Goal: Navigation & Orientation: Locate item on page

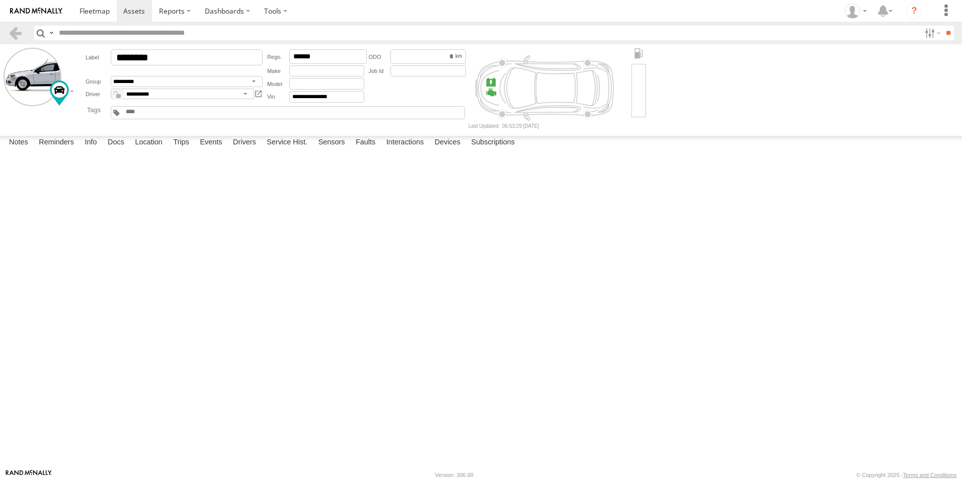
select select "*****"
click at [83, 16] on link at bounding box center [94, 11] width 44 height 22
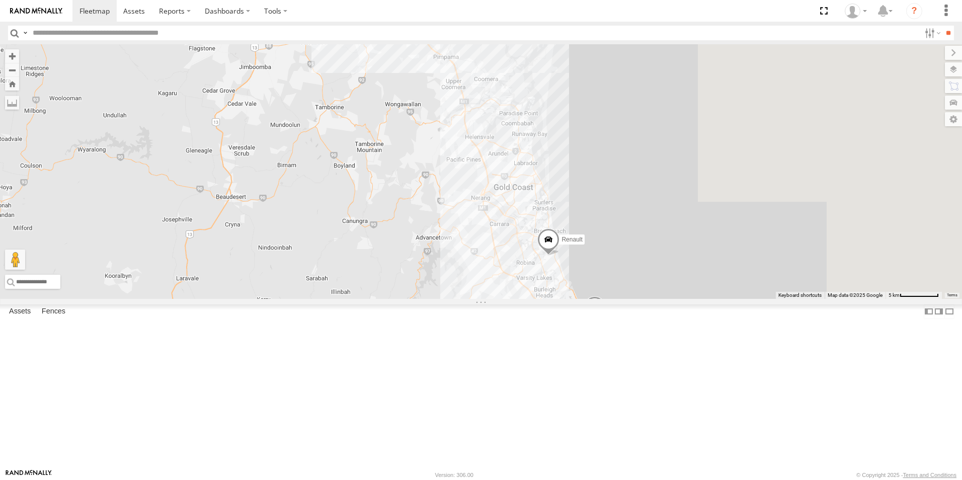
drag, startPoint x: 754, startPoint y: 362, endPoint x: 576, endPoint y: 104, distance: 313.7
click at [576, 104] on div "Hino Truck Ford transit (Little) Ford Transit (New) Renault Iveco Old Ford Van …" at bounding box center [481, 171] width 962 height 255
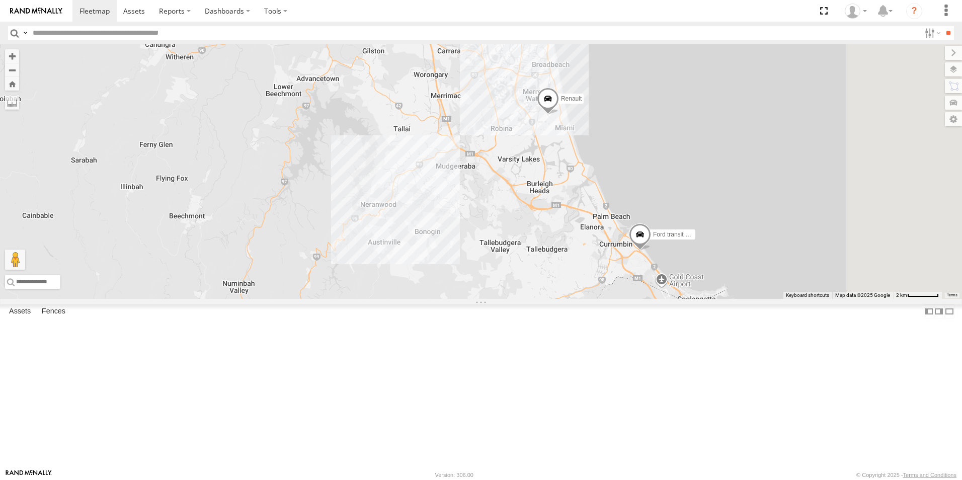
drag, startPoint x: 768, startPoint y: 368, endPoint x: 710, endPoint y: 290, distance: 97.1
click at [694, 261] on div "Hino Truck Ford transit (Little) Ford Transit (New) Renault Iveco Old Ford Van …" at bounding box center [481, 171] width 962 height 255
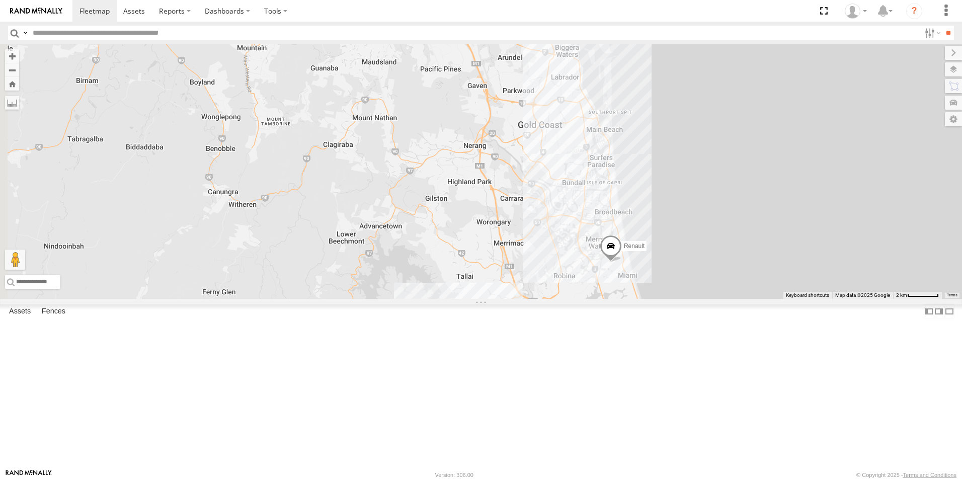
drag, startPoint x: 643, startPoint y: 198, endPoint x: 711, endPoint y: 222, distance: 71.6
click at [728, 299] on div "Hino Truck Ford transit (Little) Ford Transit (New) Renault Iveco Old Ford Van …" at bounding box center [481, 171] width 962 height 255
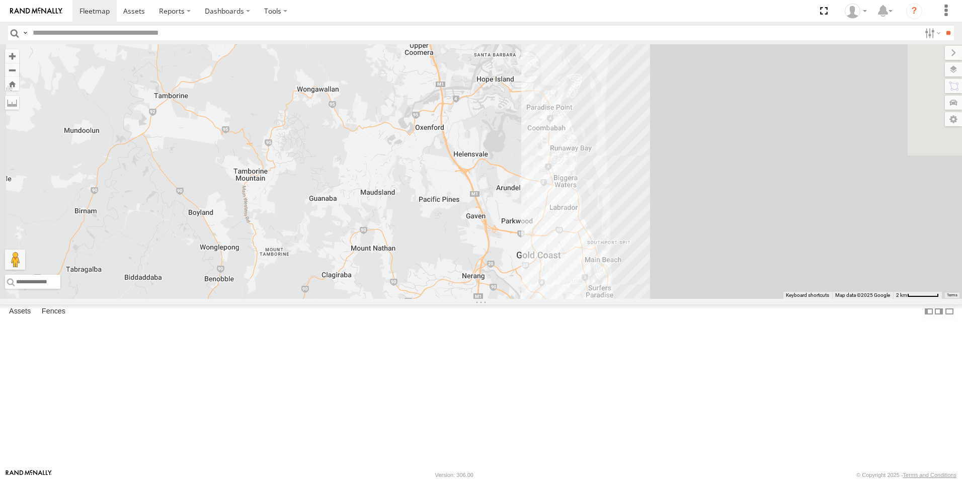
drag, startPoint x: 705, startPoint y: 209, endPoint x: 724, endPoint y: 351, distance: 143.6
click at [725, 299] on div "Hino Truck Ford transit (Little) Ford Transit (New) Renault Iveco Old Ford Van …" at bounding box center [481, 171] width 962 height 255
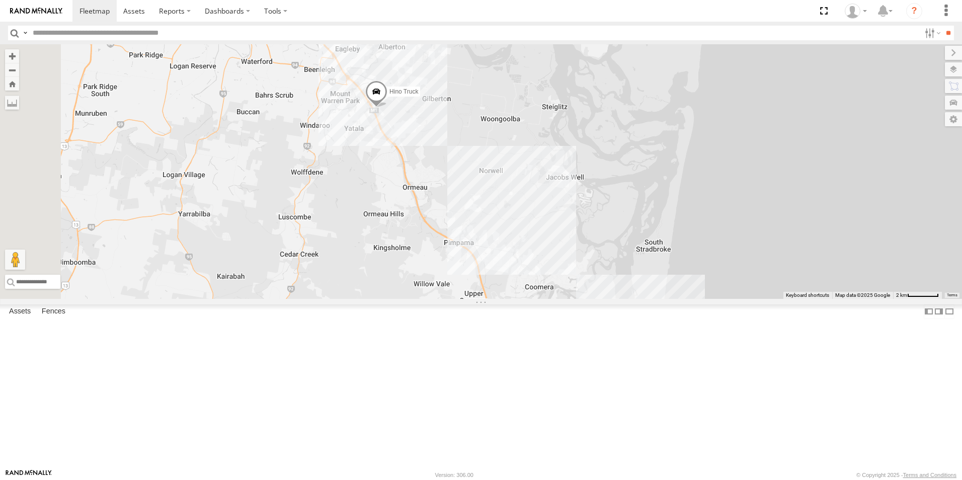
drag, startPoint x: 673, startPoint y: 224, endPoint x: 691, endPoint y: 370, distance: 147.0
click at [702, 299] on div "Hino Truck Ford transit (Little) Ford Transit (New) Renault Iveco Old Ford Van …" at bounding box center [481, 171] width 962 height 255
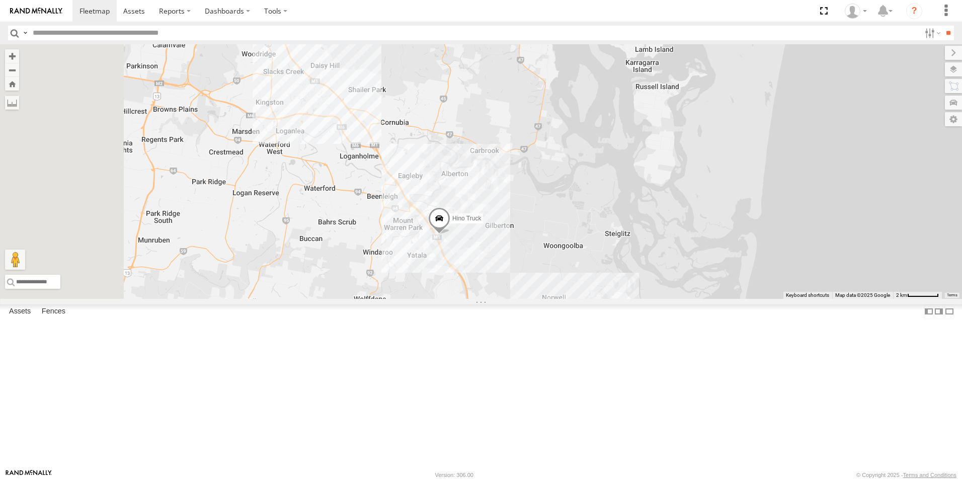
drag, startPoint x: 613, startPoint y: 314, endPoint x: 588, endPoint y: 311, distance: 25.4
click at [658, 299] on div "Hino Truck Ford transit (Little) Ford Transit (New) Renault Iveco Old Ford Van …" at bounding box center [481, 171] width 962 height 255
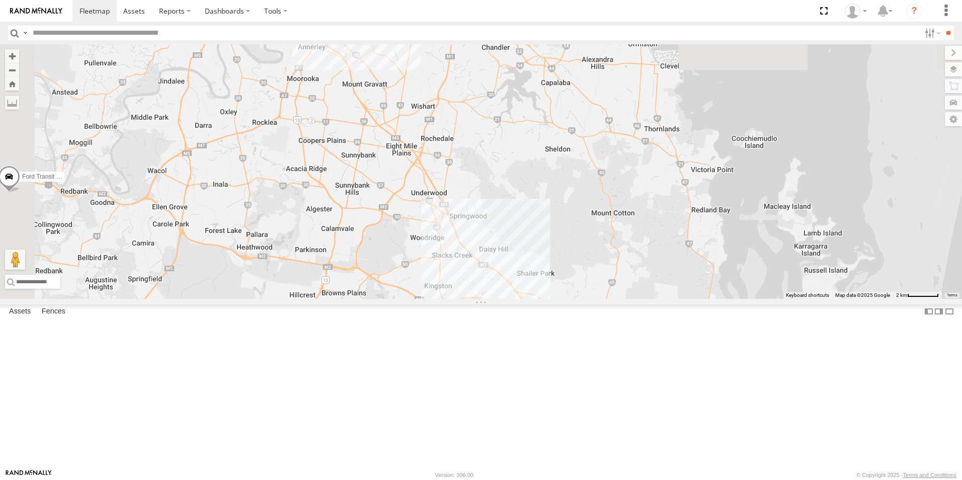
drag, startPoint x: 481, startPoint y: 212, endPoint x: 612, endPoint y: 364, distance: 200.8
click at [612, 299] on div "Hino Truck Ford transit (Little) Ford Transit (New) Renault Iveco Old Ford Van …" at bounding box center [481, 171] width 962 height 255
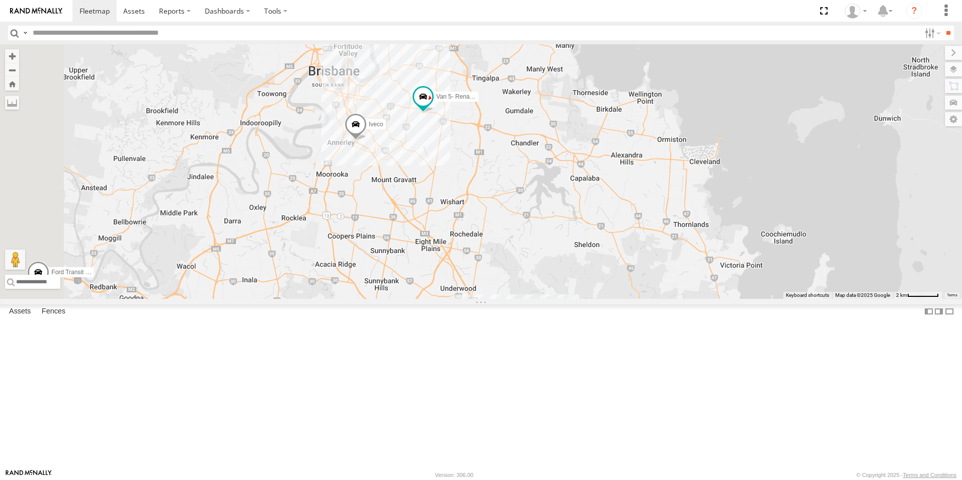
drag, startPoint x: 515, startPoint y: 207, endPoint x: 552, endPoint y: 323, distance: 122.0
click at [551, 299] on div "Hino Truck Ford transit (Little) Ford Transit (New) Renault Iveco Old Ford Van …" at bounding box center [481, 171] width 962 height 255
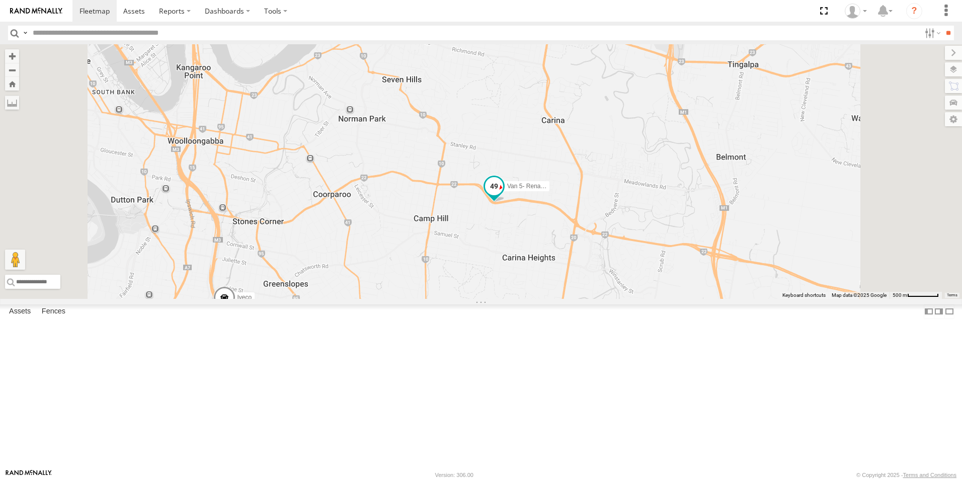
click at [593, 190] on span "Van 5- Renault Master - 052•LI8" at bounding box center [550, 186] width 86 height 7
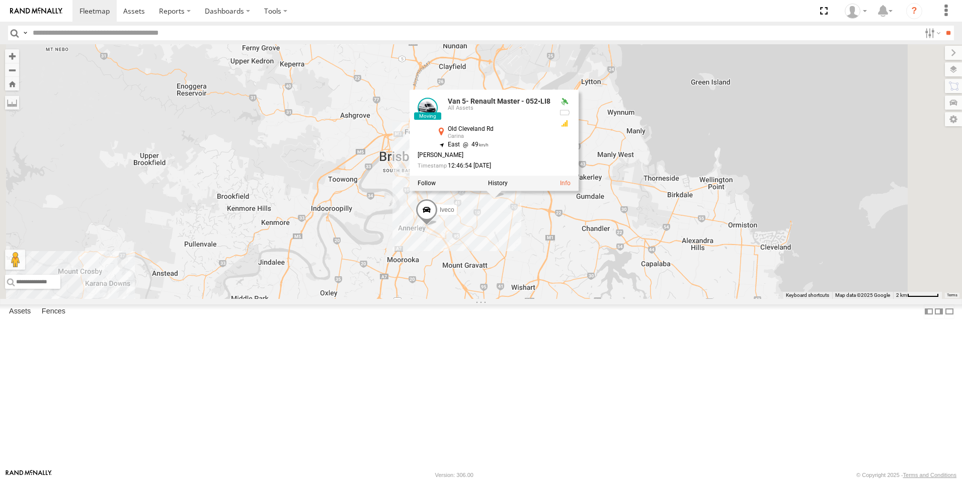
click at [623, 299] on div "Hino Truck Ford transit (Little) Ford Transit (New) Renault Iveco Old Ford Van …" at bounding box center [481, 171] width 962 height 255
click at [640, 299] on div "Hino Truck Ford transit (Little) Ford Transit (New) Renault Iveco Old Ford Van …" at bounding box center [481, 171] width 962 height 255
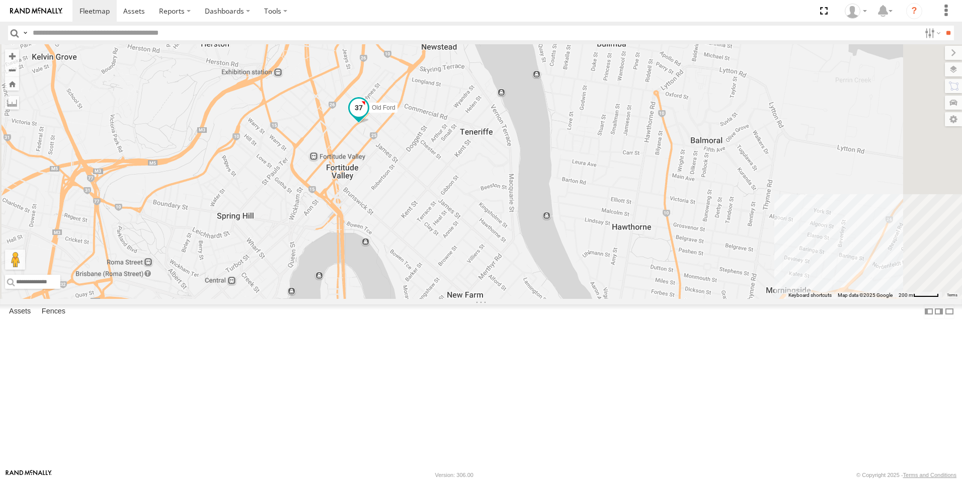
click at [395, 112] on span "Old Ford" at bounding box center [384, 108] width 24 height 7
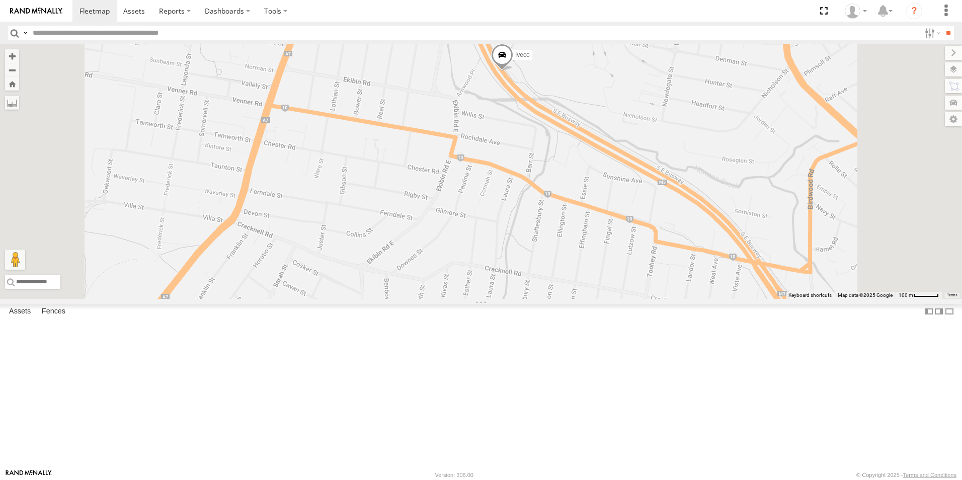
click at [530, 59] on span "Iveco" at bounding box center [522, 55] width 15 height 7
click at [669, 183] on div "Hino Truck Ford transit (Little) Ford Transit (New) Renault Iveco Old Ford Van …" at bounding box center [481, 171] width 962 height 255
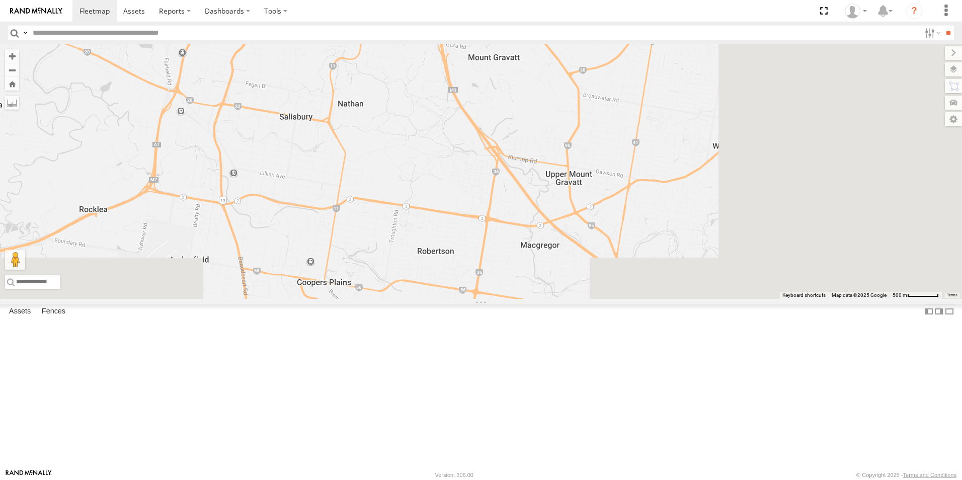
drag, startPoint x: 759, startPoint y: 389, endPoint x: 557, endPoint y: 147, distance: 314.7
click at [545, 137] on div "Hino Truck Ford transit (Little) Ford Transit (New) Renault Iveco Old Ford Van …" at bounding box center [481, 171] width 962 height 255
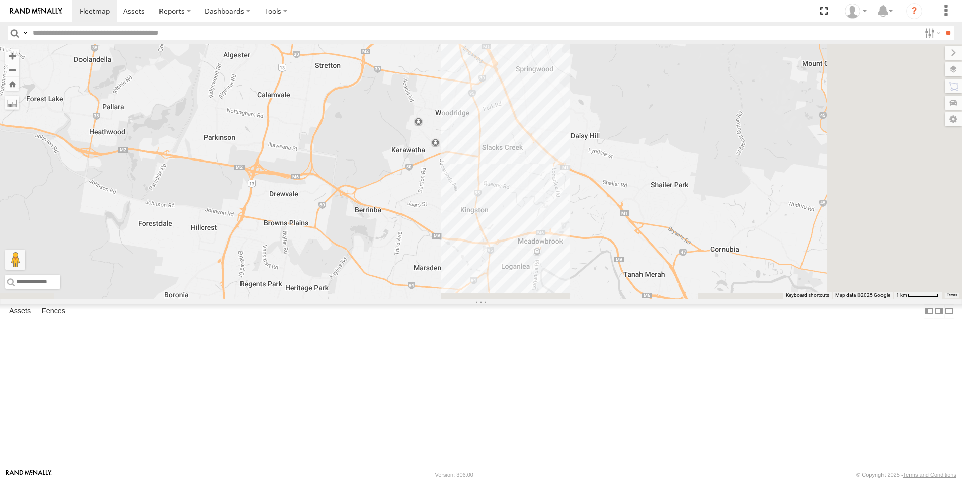
drag, startPoint x: 739, startPoint y: 291, endPoint x: 665, endPoint y: 162, distance: 149.2
click at [601, 77] on div "Hino Truck Ford transit (Little) Ford Transit (New) Renault Iveco Old Ford Van …" at bounding box center [481, 171] width 962 height 255
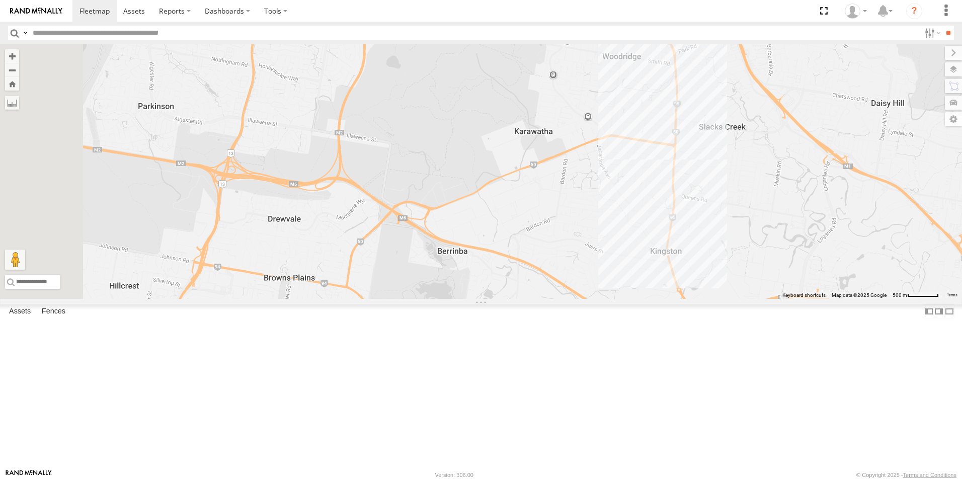
drag, startPoint x: 533, startPoint y: 183, endPoint x: 640, endPoint y: 377, distance: 222.0
click at [640, 299] on div "Hino Truck Ford transit (Little) Ford Transit (New) Renault Iveco Old Ford Van …" at bounding box center [481, 171] width 962 height 255
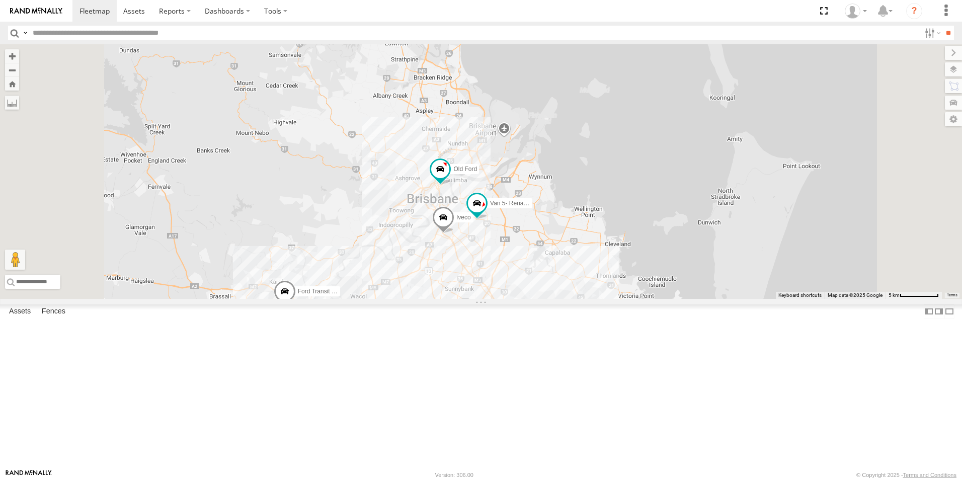
drag, startPoint x: 561, startPoint y: 244, endPoint x: 580, endPoint y: 337, distance: 94.6
click at [583, 299] on div "Hino Truck Ford transit (Little) Ford Transit (New) Renault Iveco Old Ford Van …" at bounding box center [481, 171] width 962 height 255
click at [454, 231] on span at bounding box center [443, 217] width 22 height 27
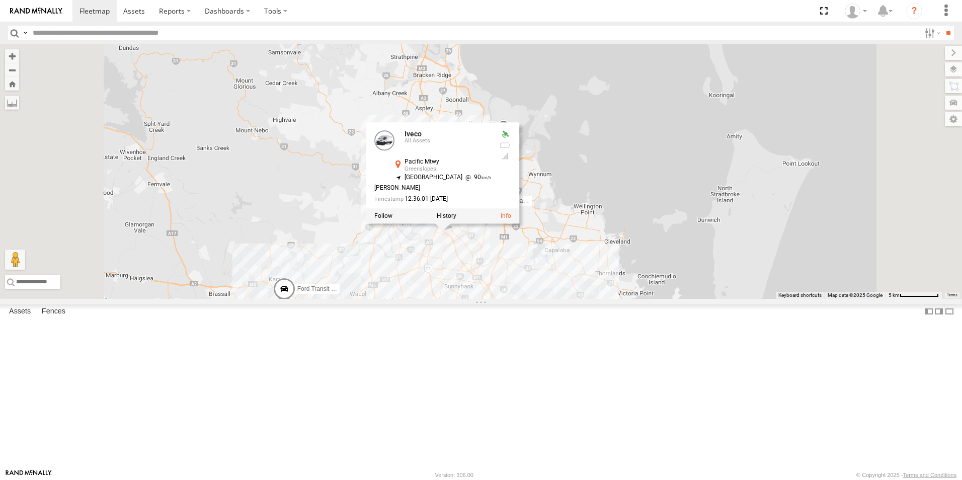
click at [597, 299] on div "Hino Truck Ford transit (Little) Ford Transit (New) Renault Iveco Old Ford Van …" at bounding box center [481, 171] width 962 height 255
